Goal: Transaction & Acquisition: Purchase product/service

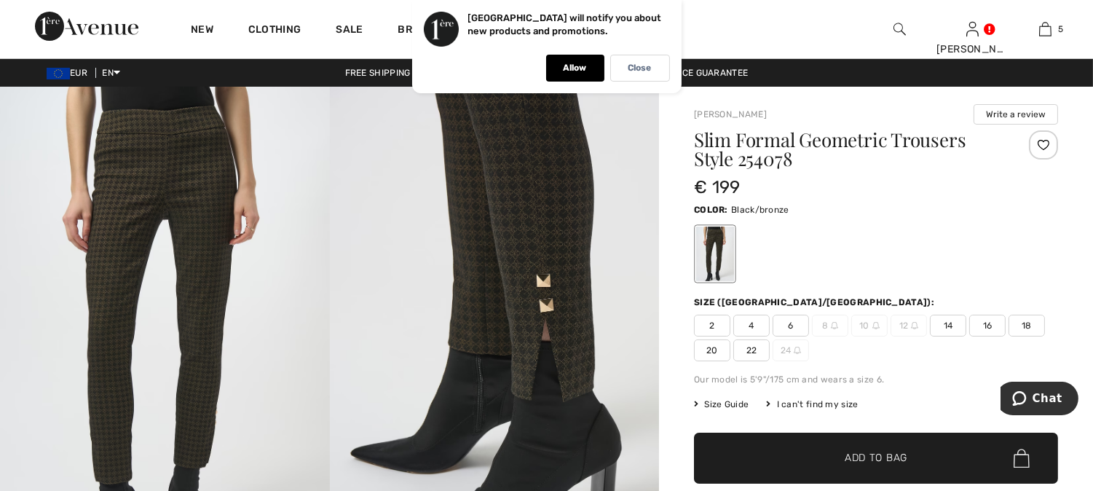
click at [526, 210] on img at bounding box center [495, 334] width 330 height 494
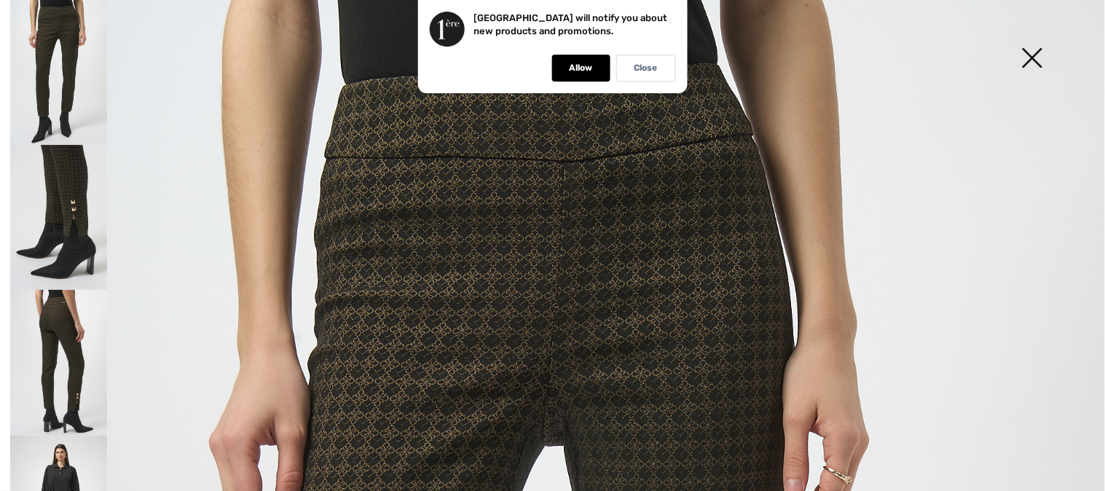
drag, startPoint x: 1030, startPoint y: 55, endPoint x: 1000, endPoint y: 56, distance: 29.9
click at [1030, 55] on img at bounding box center [1032, 59] width 73 height 75
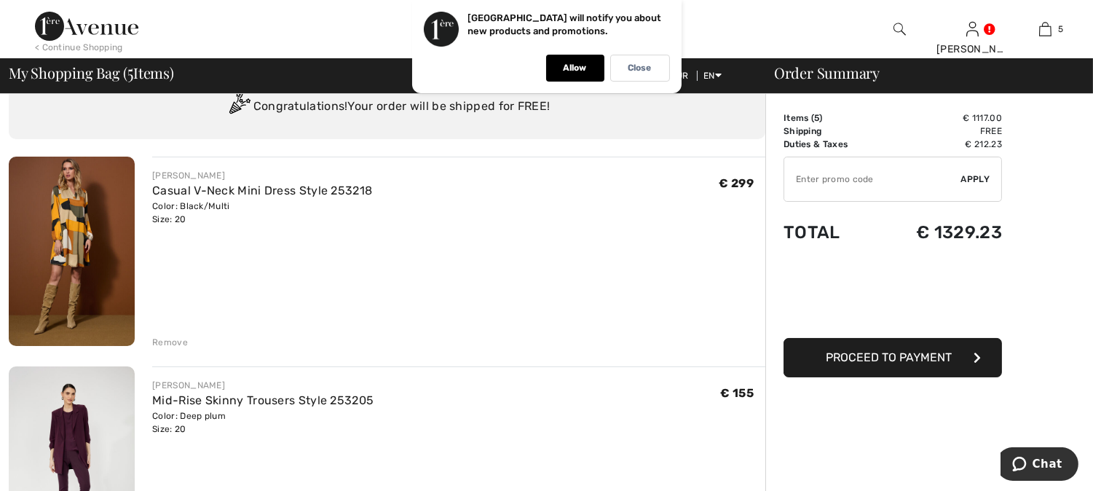
scroll to position [81, 0]
